Goal: Task Accomplishment & Management: Manage account settings

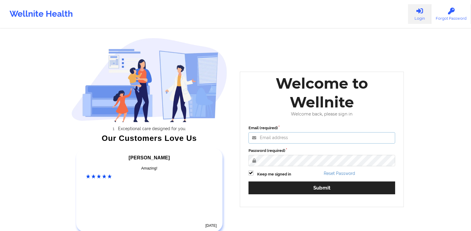
click at [294, 138] on input "Email (required)" at bounding box center [321, 137] width 147 height 11
type input "[EMAIL_ADDRESS][DOMAIN_NAME]"
click at [249, 170] on label at bounding box center [250, 170] width 5 height 0
click at [249, 173] on input "Keep me signed in" at bounding box center [250, 172] width 5 height 5
checkbox input "false"
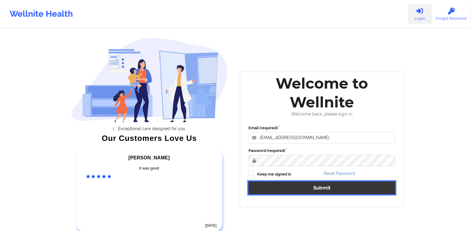
click at [290, 193] on button "Submit" at bounding box center [321, 188] width 147 height 13
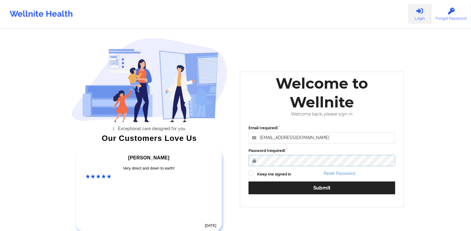
click at [237, 161] on div "Welcome to Wellnite Welcome back, please sign in Email (required) [EMAIL_ADDRES…" at bounding box center [322, 139] width 173 height 144
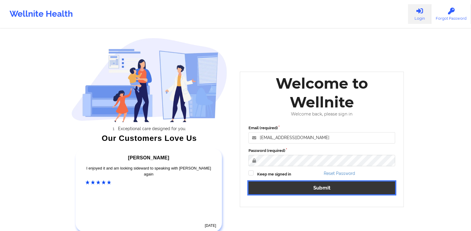
click at [288, 188] on button "Submit" at bounding box center [321, 188] width 147 height 13
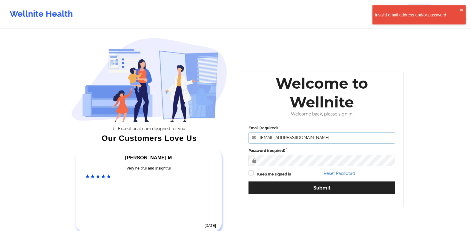
click at [308, 138] on input "[EMAIL_ADDRESS][DOMAIN_NAME]" at bounding box center [321, 137] width 147 height 11
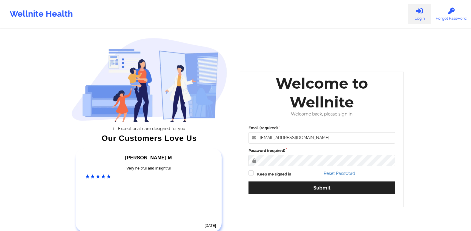
click at [367, 154] on div "Password (required)" at bounding box center [321, 157] width 147 height 19
click at [420, 14] on icon at bounding box center [420, 11] width 8 height 7
